Goal: Ask a question

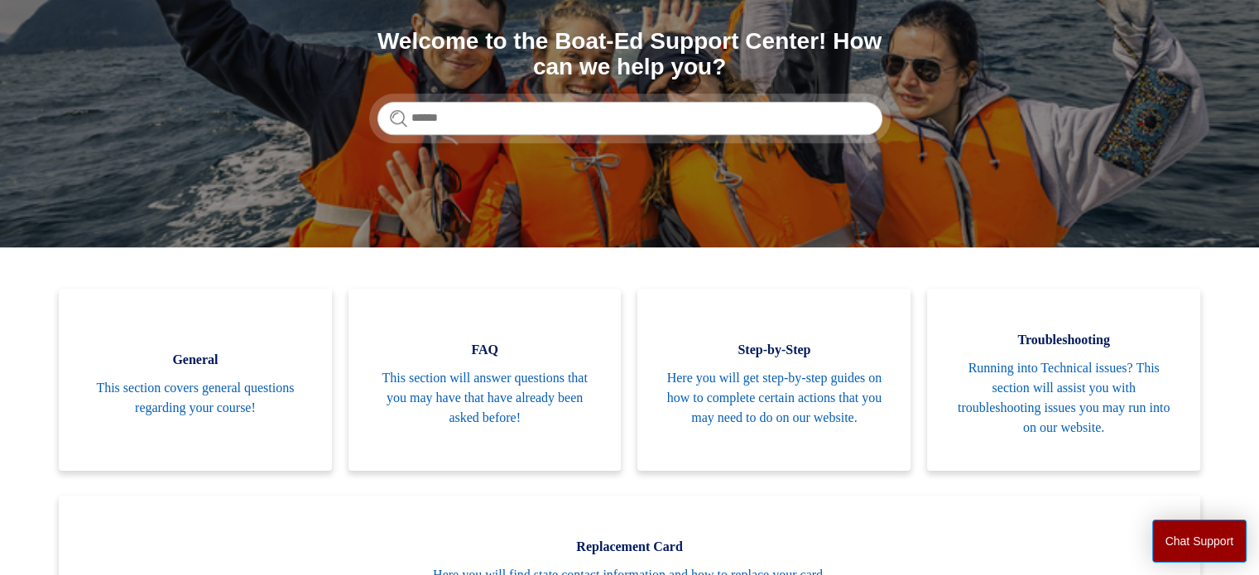
scroll to position [199, 0]
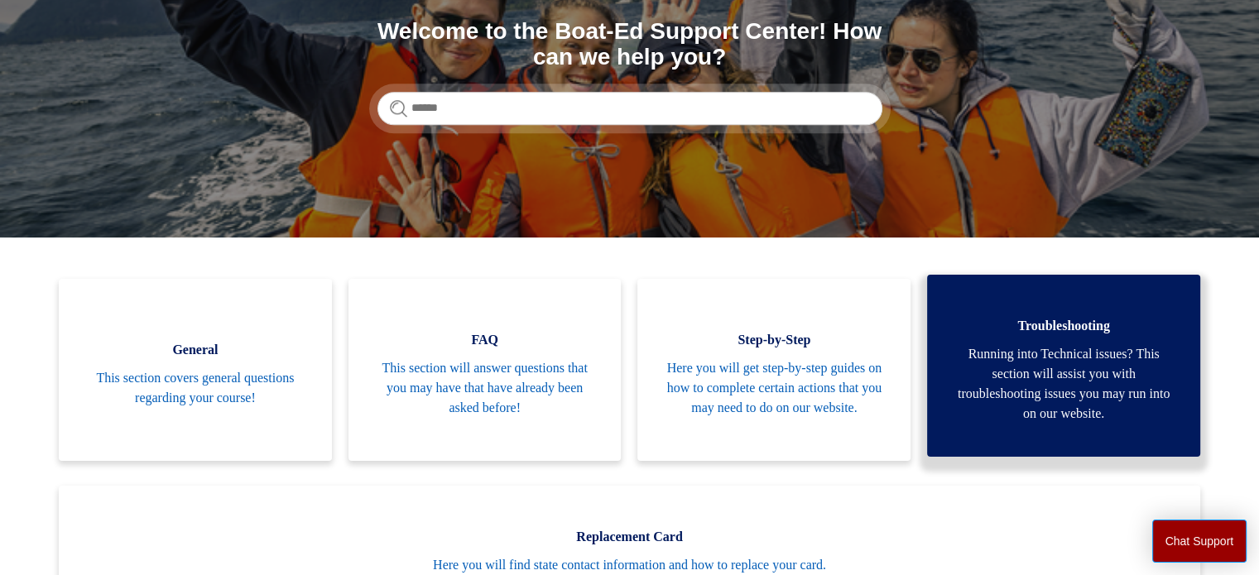
click at [1093, 410] on span "Running into Technical issues? This section will assist you with troubleshootin…" at bounding box center [1063, 383] width 223 height 79
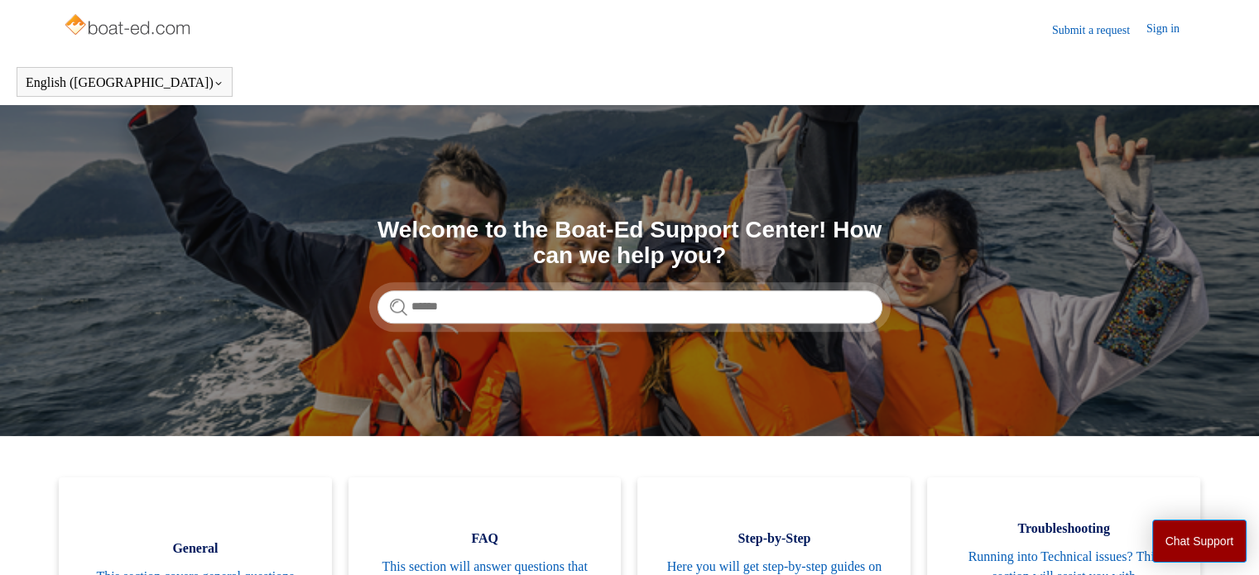
scroll to position [0, 0]
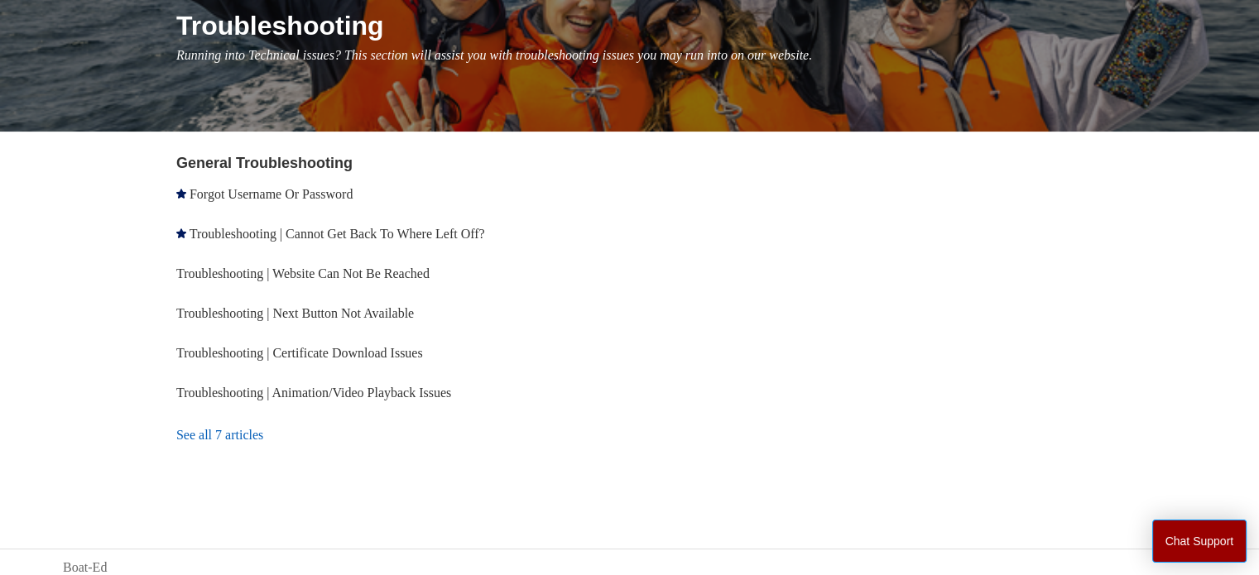
scroll to position [221, 0]
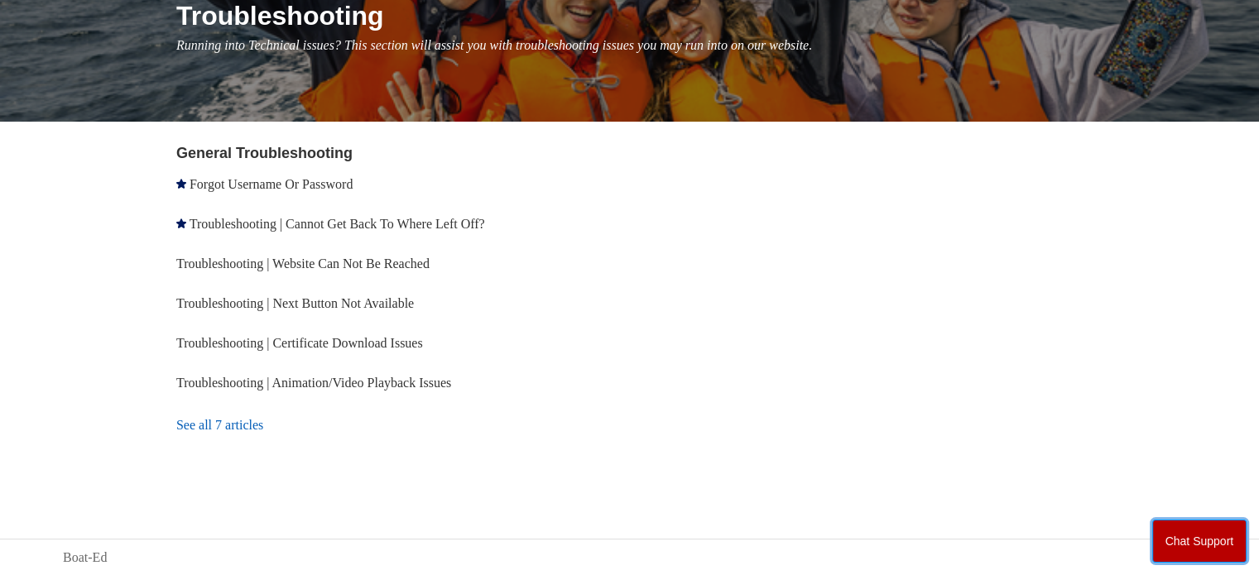
click at [1218, 552] on button "Chat Support" at bounding box center [1199, 541] width 95 height 43
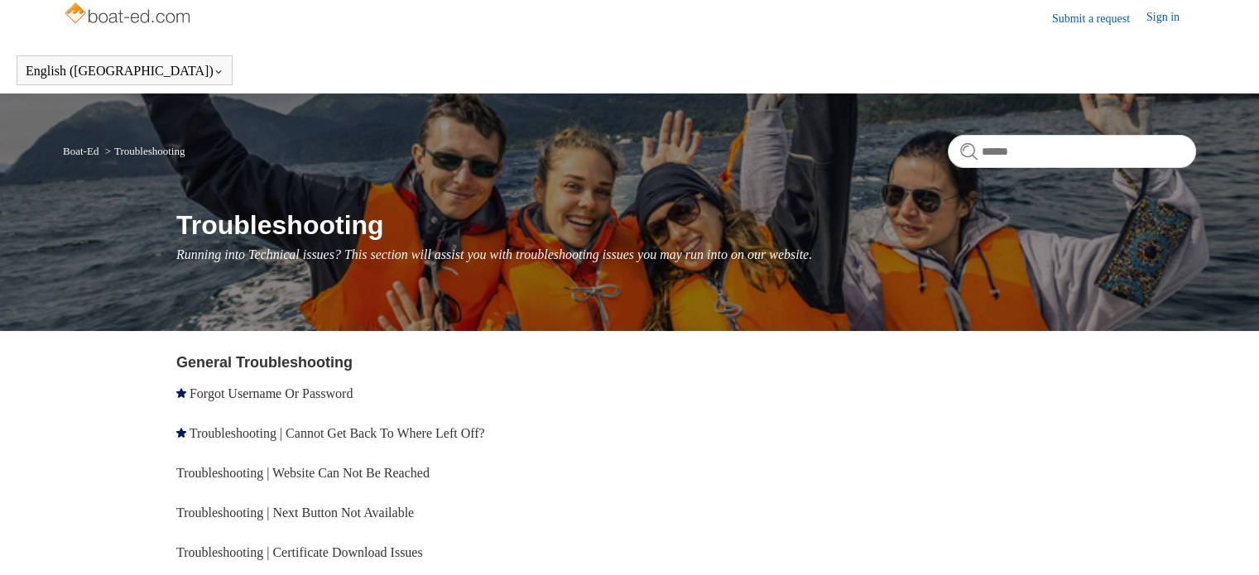
scroll to position [0, 0]
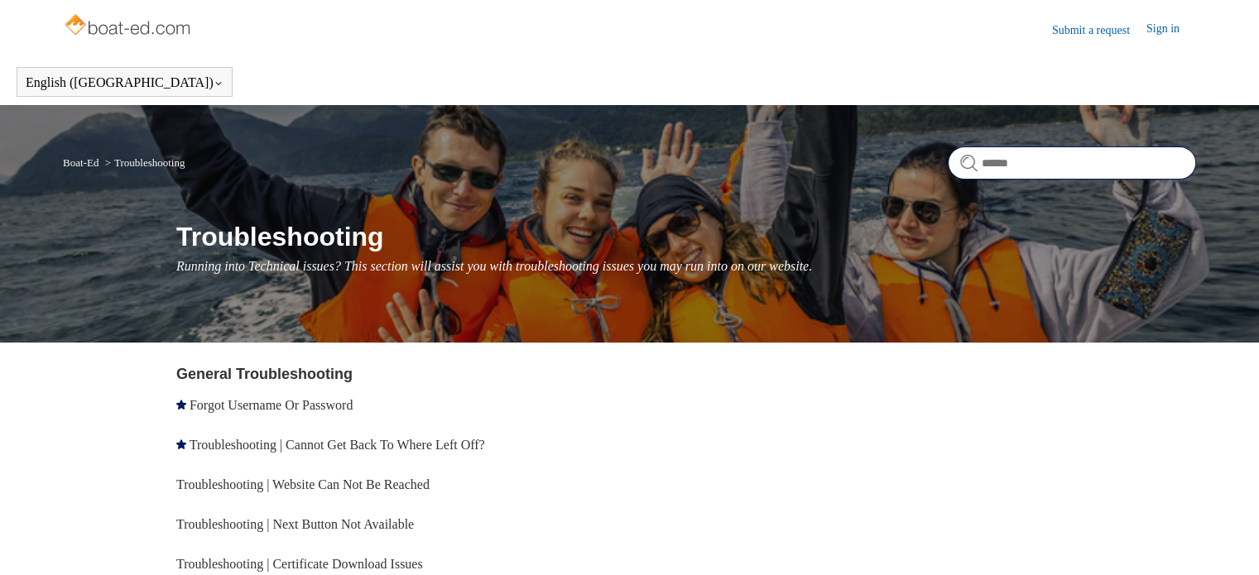
click at [1040, 161] on input "Search" at bounding box center [1072, 163] width 248 height 33
type input "**********"
